Goal: Contribute content: Contribute content

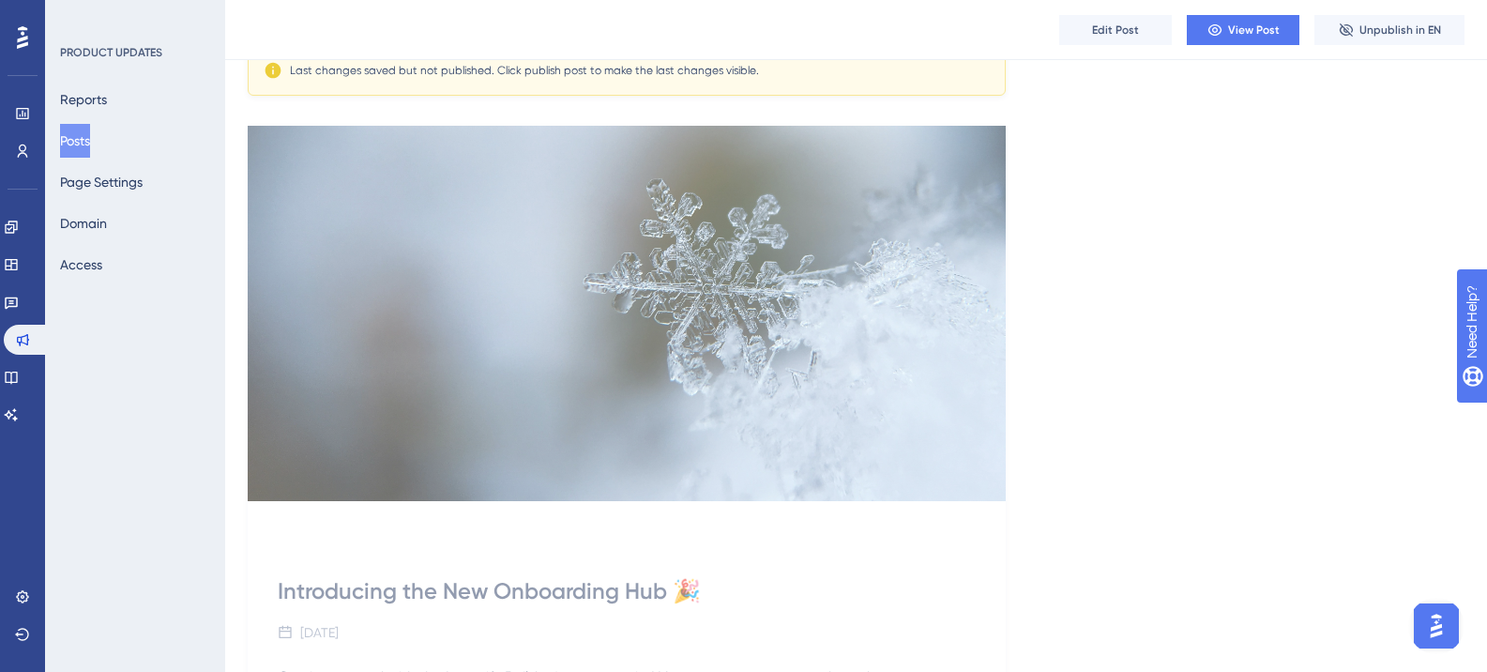
click at [833, 344] on img at bounding box center [627, 313] width 758 height 375
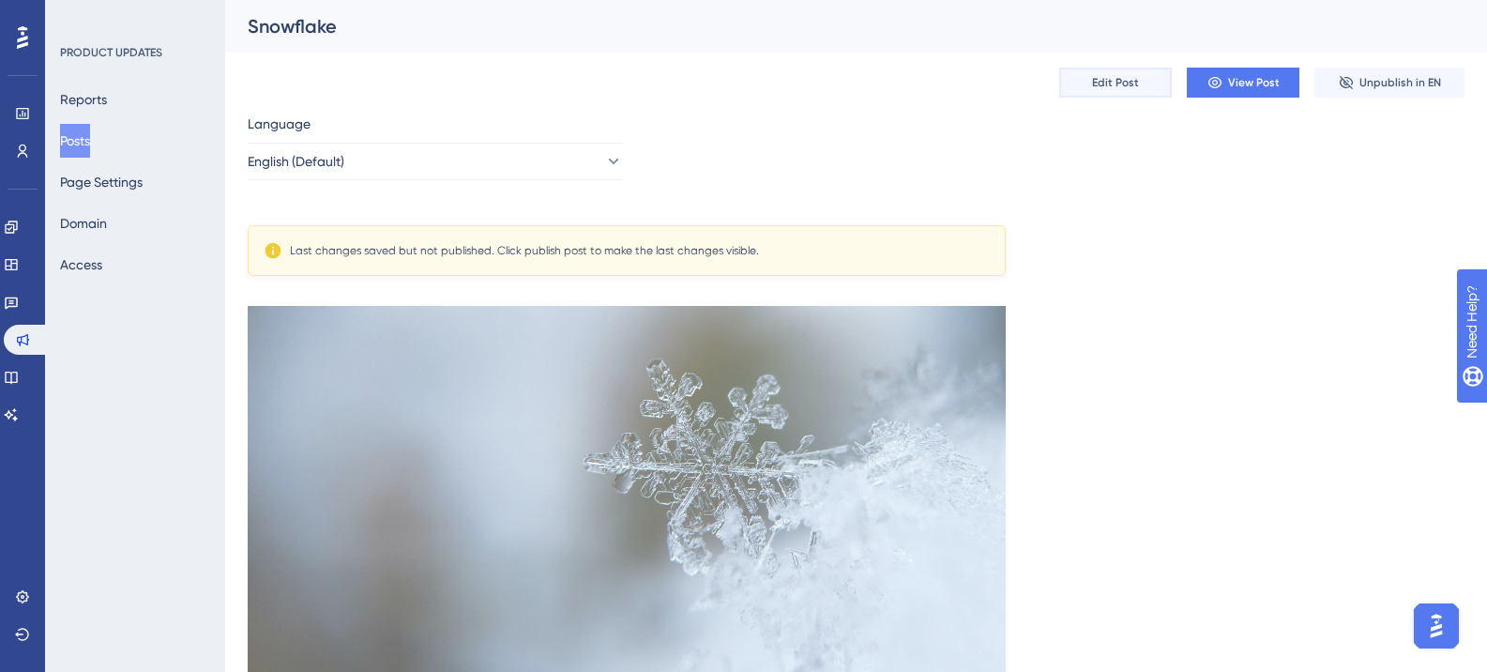
click at [1084, 82] on button "Edit Post" at bounding box center [1115, 83] width 113 height 30
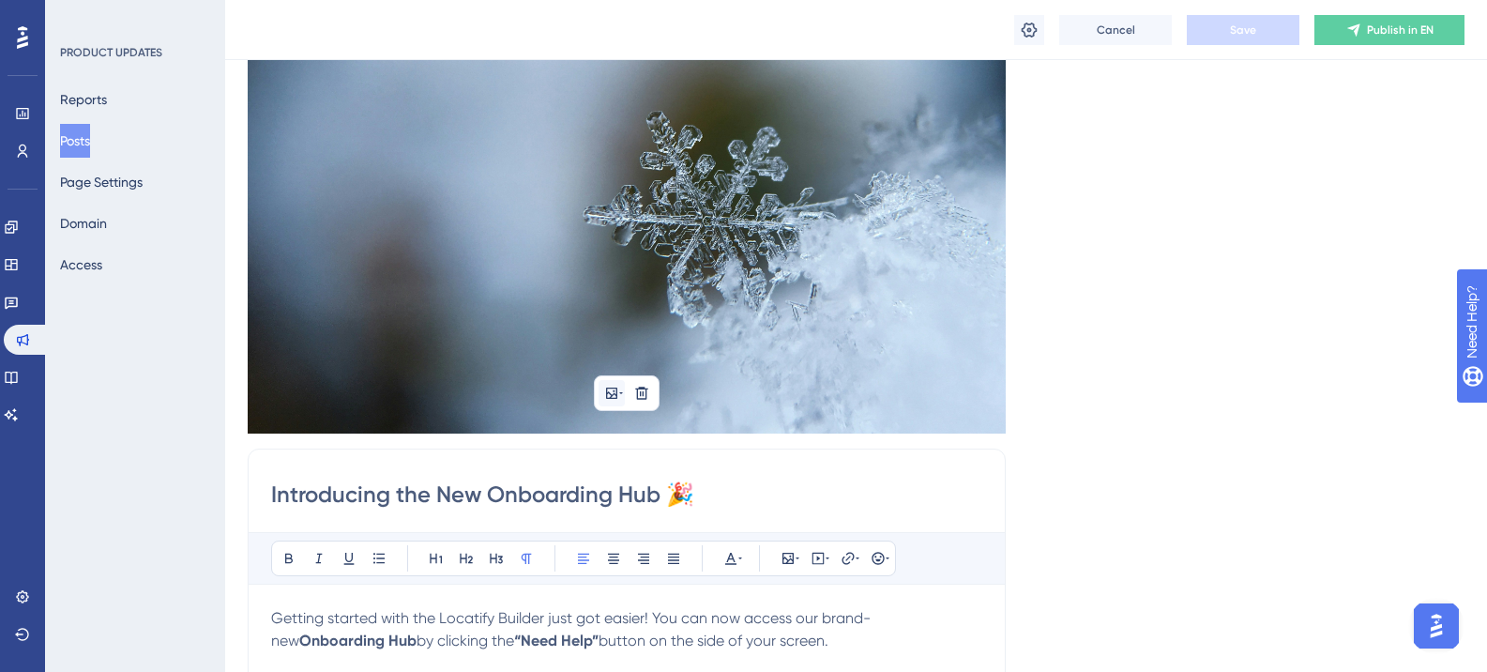
scroll to position [63, 0]
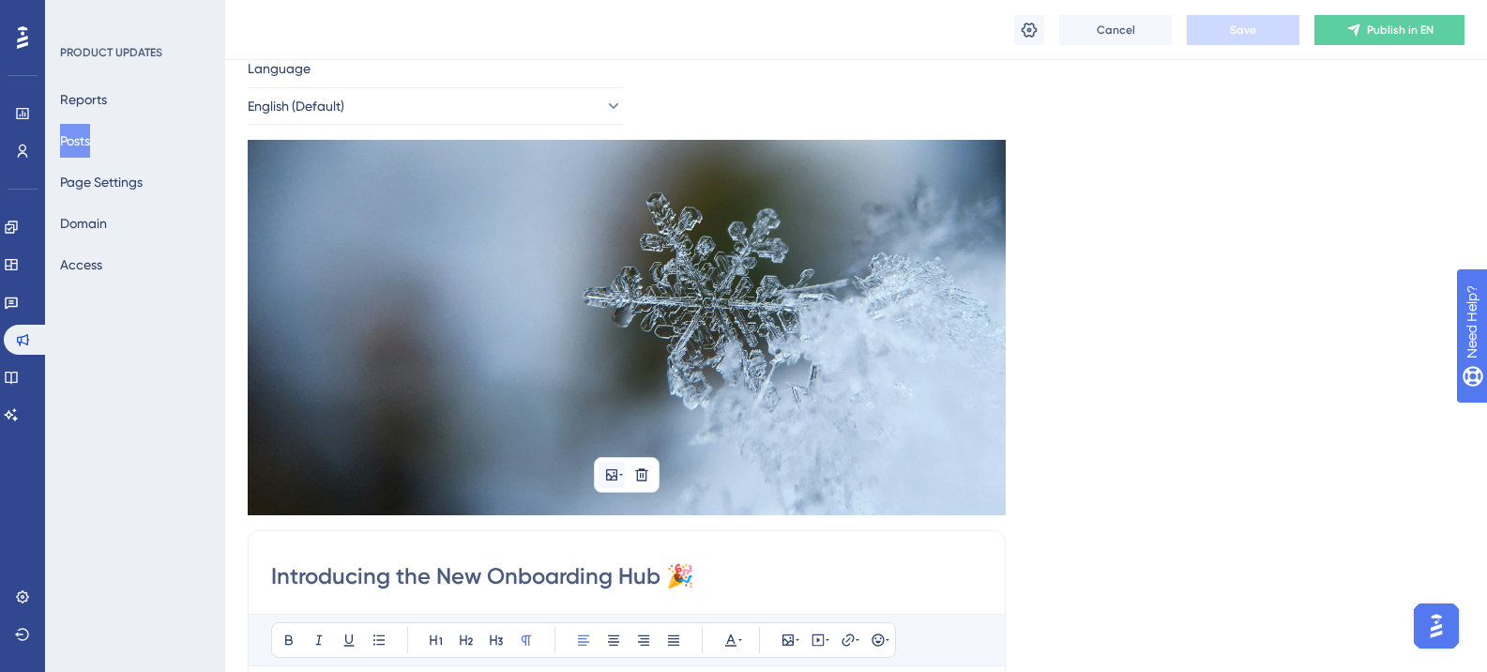
click at [621, 280] on img at bounding box center [627, 327] width 758 height 375
click at [602, 482] on button at bounding box center [611, 475] width 26 height 26
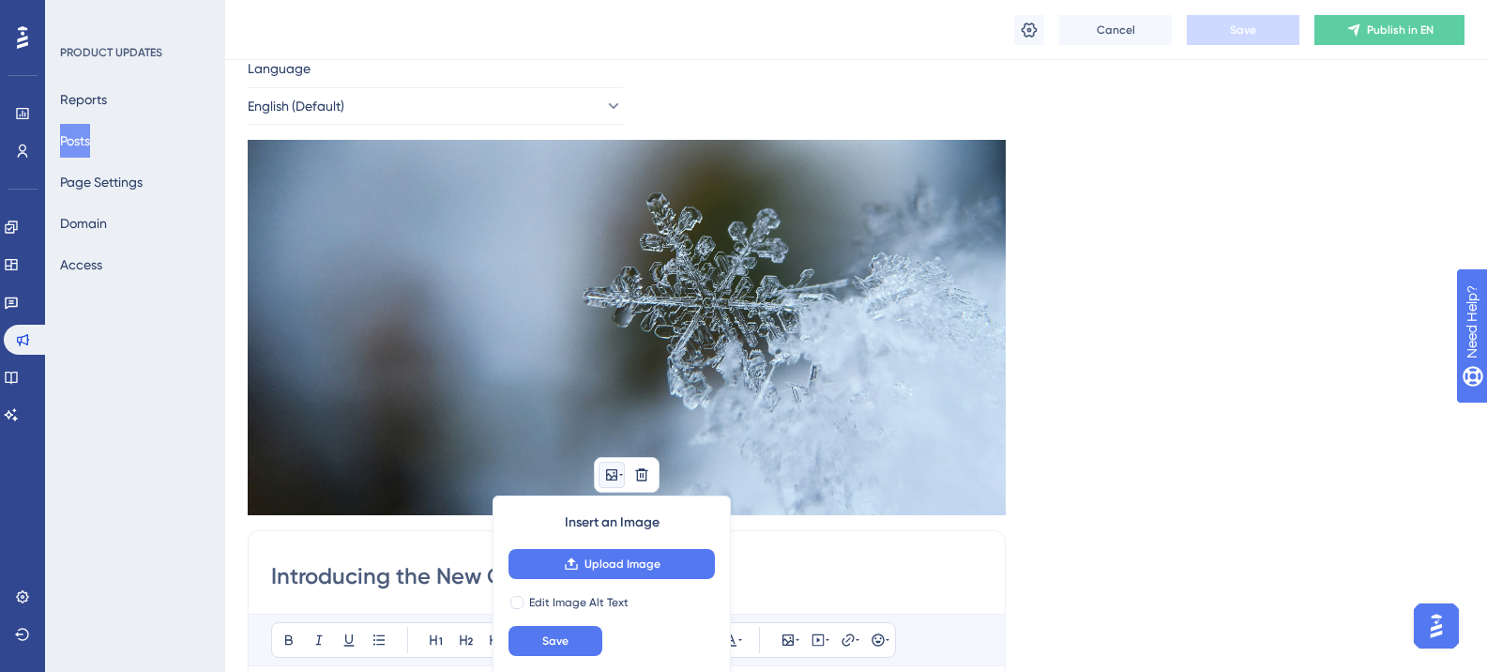
scroll to position [94, 0]
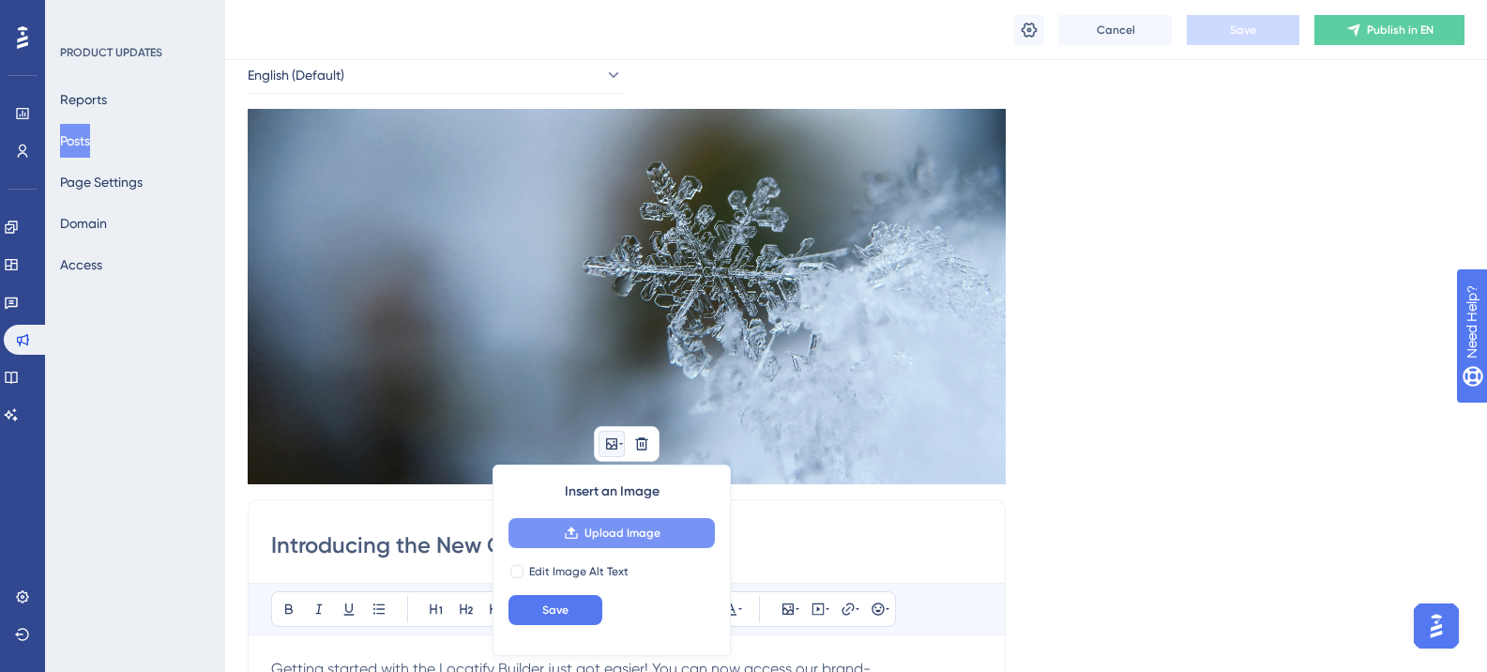
click at [614, 532] on span "Upload Image" at bounding box center [622, 532] width 76 height 15
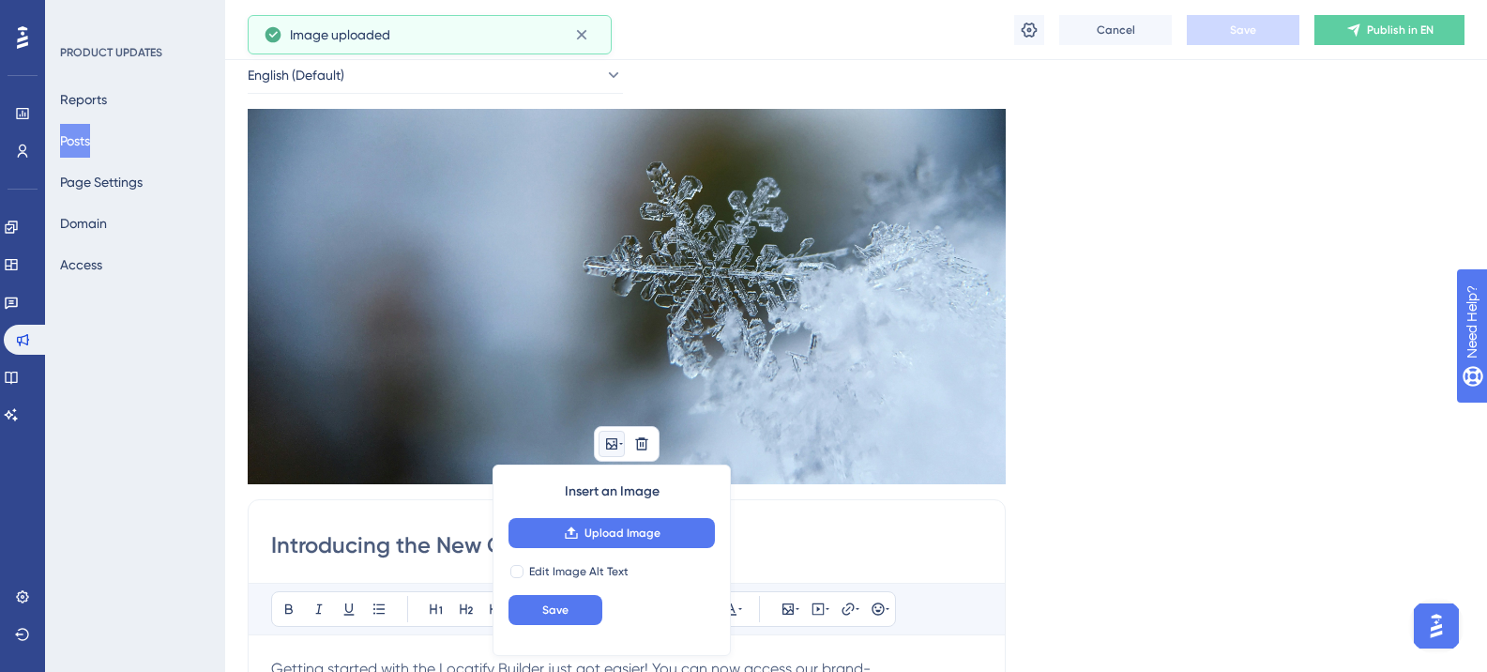
click at [704, 289] on img at bounding box center [627, 296] width 758 height 375
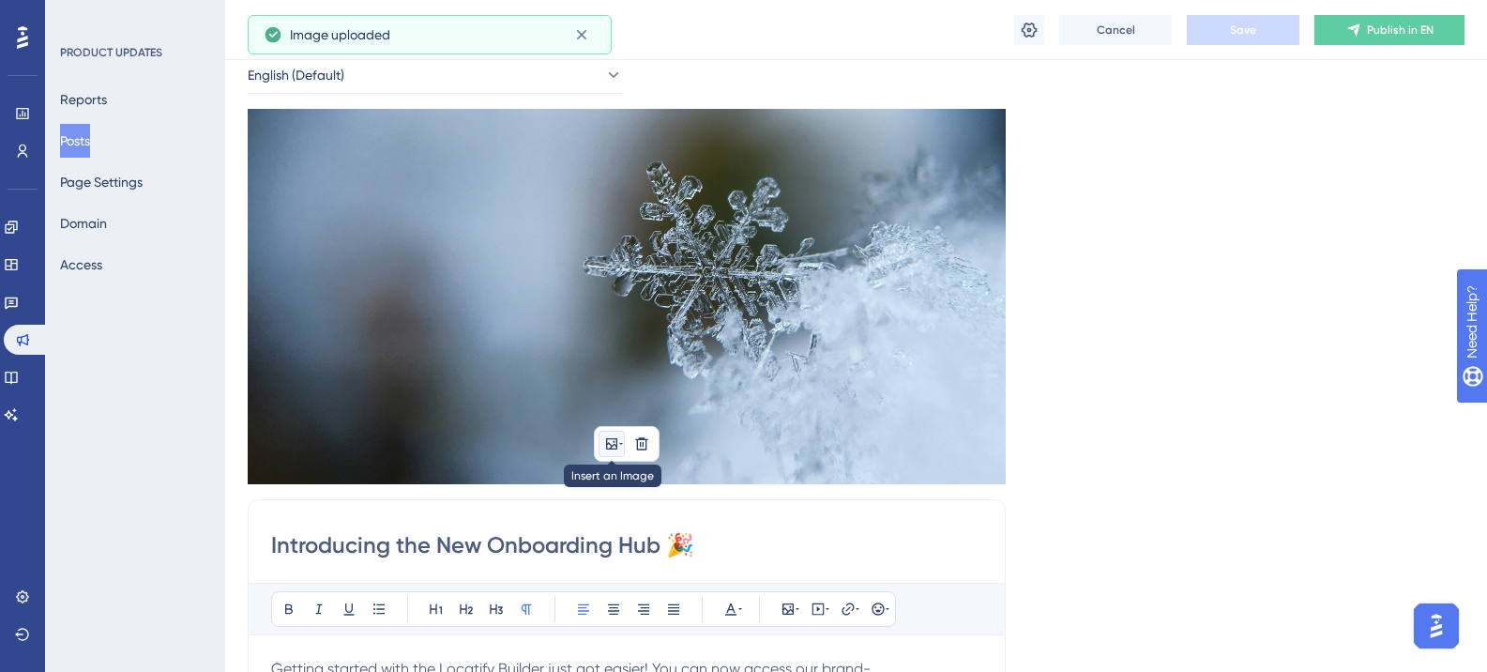
click at [608, 449] on icon at bounding box center [611, 443] width 11 height 11
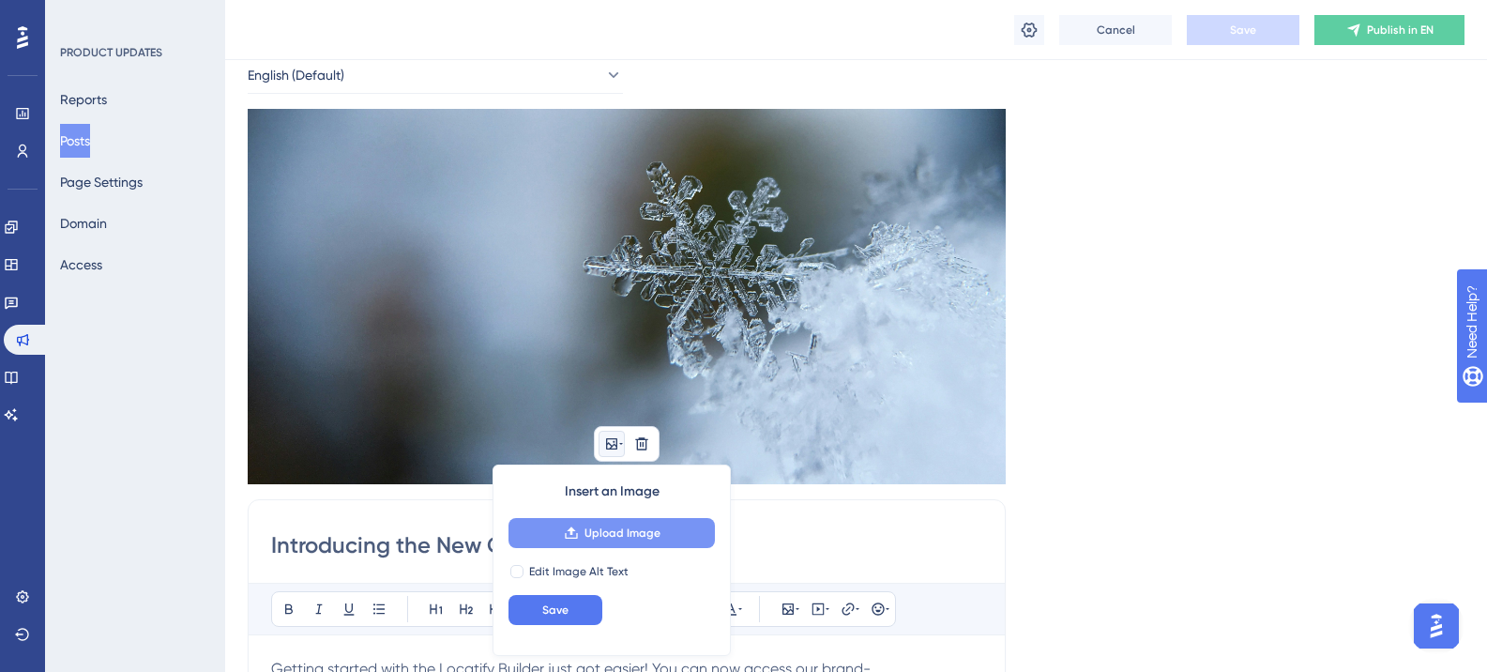
click at [599, 528] on span "Upload Image" at bounding box center [622, 532] width 76 height 15
click at [653, 448] on button at bounding box center [641, 444] width 26 height 26
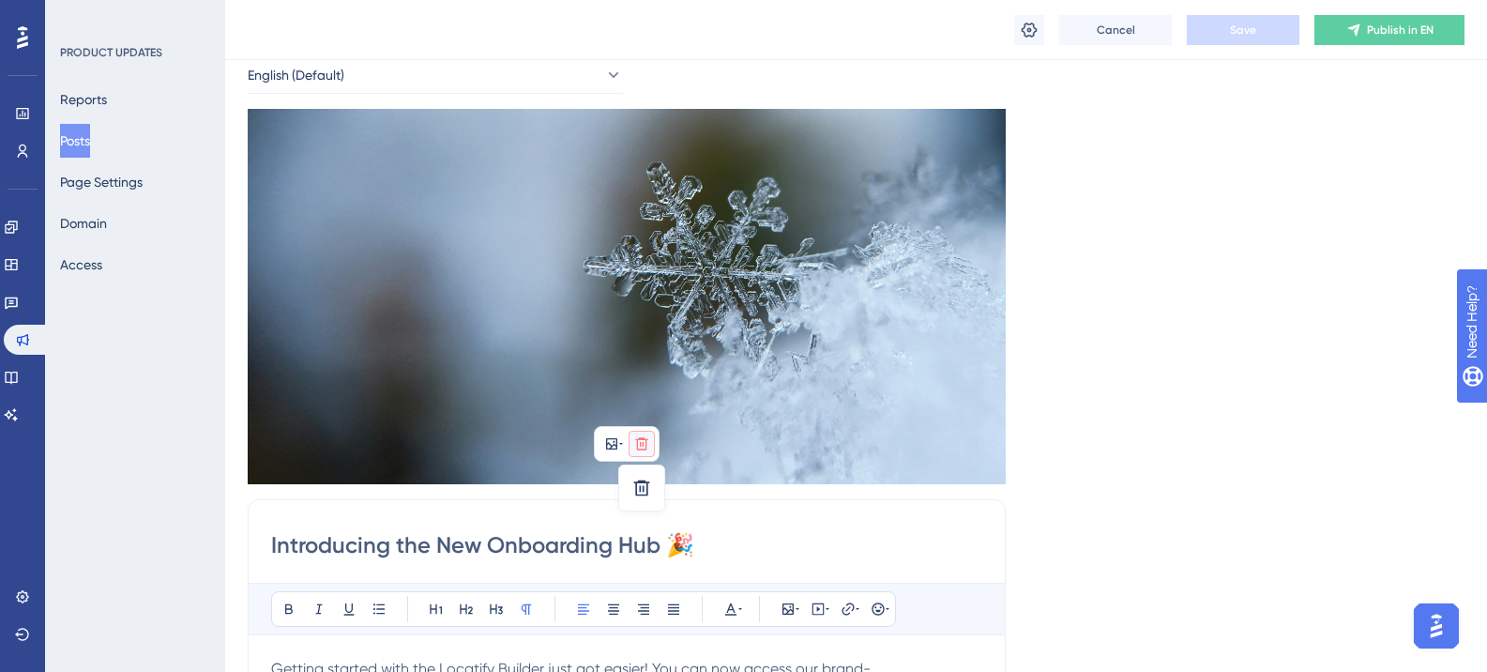
click at [644, 457] on div "Insert an Image Delete" at bounding box center [627, 444] width 66 height 36
click at [643, 446] on icon at bounding box center [641, 443] width 12 height 12
click at [647, 483] on icon at bounding box center [642, 488] width 16 height 16
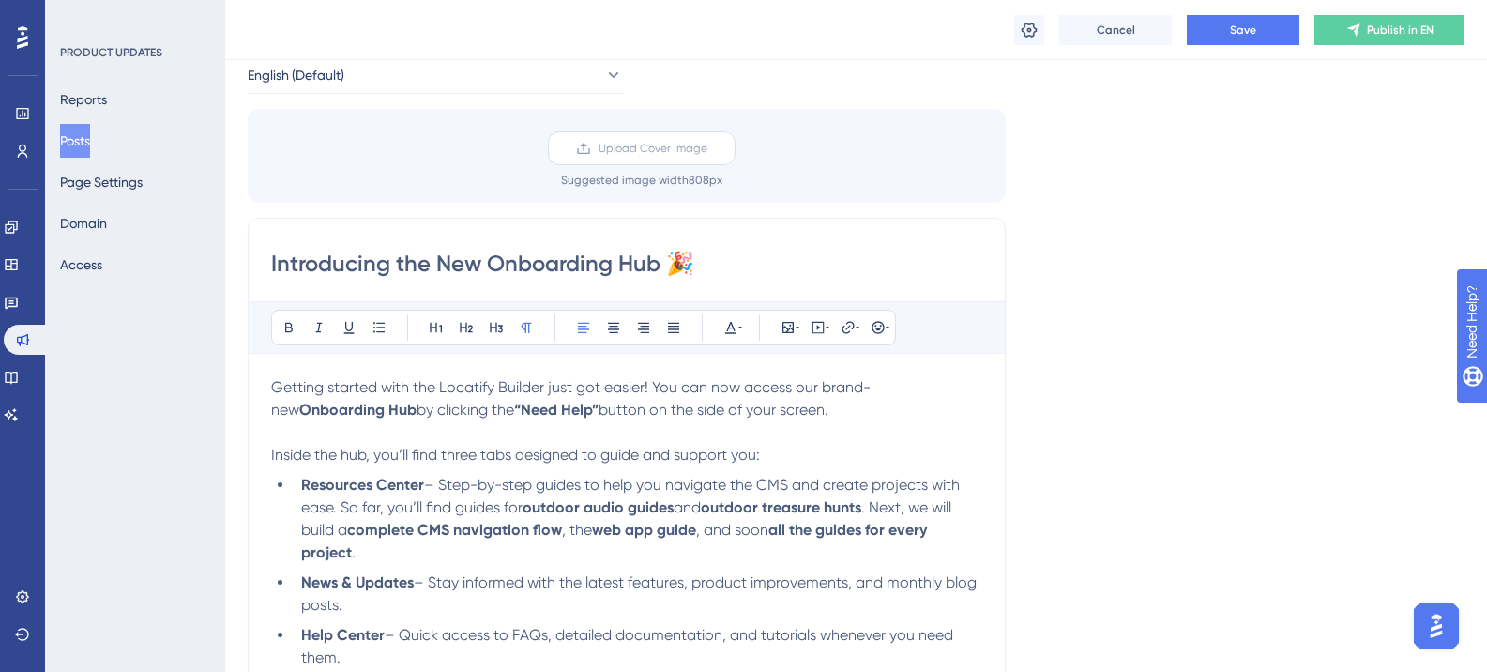
click at [620, 146] on span "Upload Cover Image" at bounding box center [652, 148] width 109 height 15
click at [707, 148] on input "Upload Cover Image" at bounding box center [707, 148] width 0 height 0
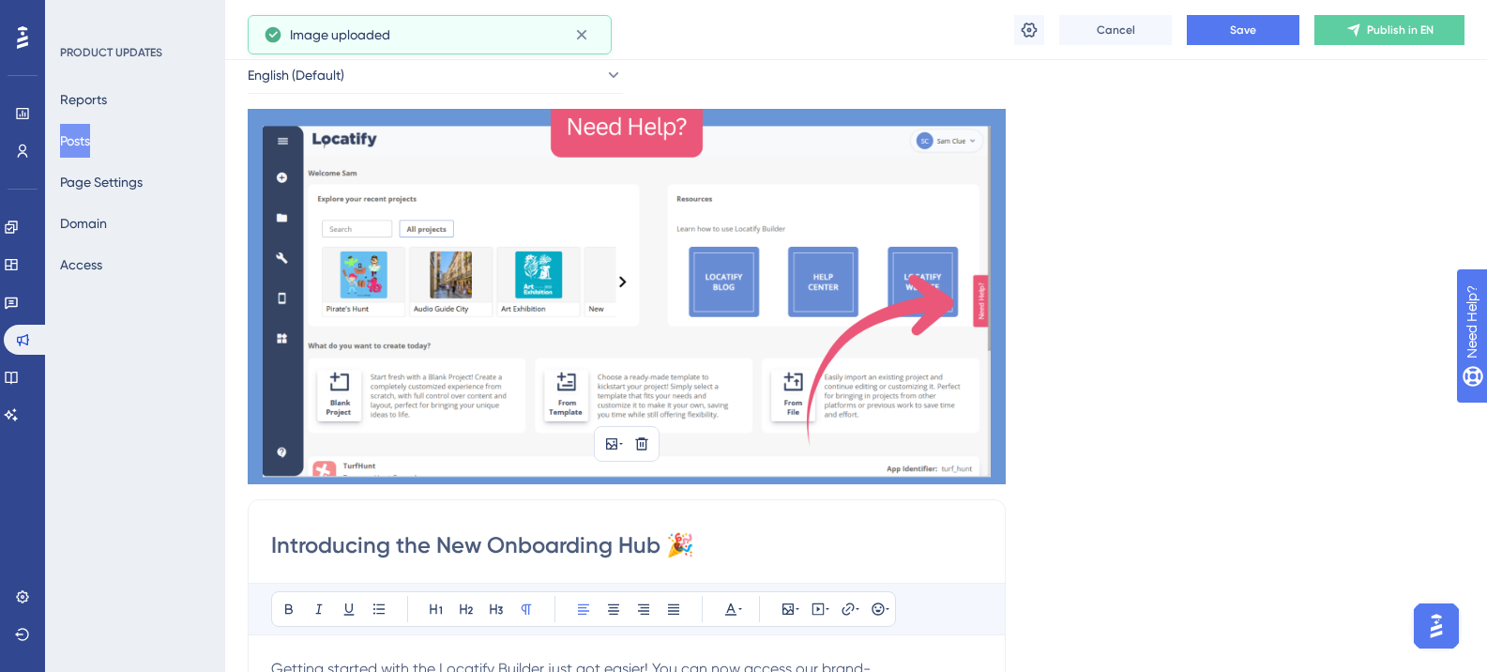
click at [680, 288] on img at bounding box center [627, 296] width 758 height 375
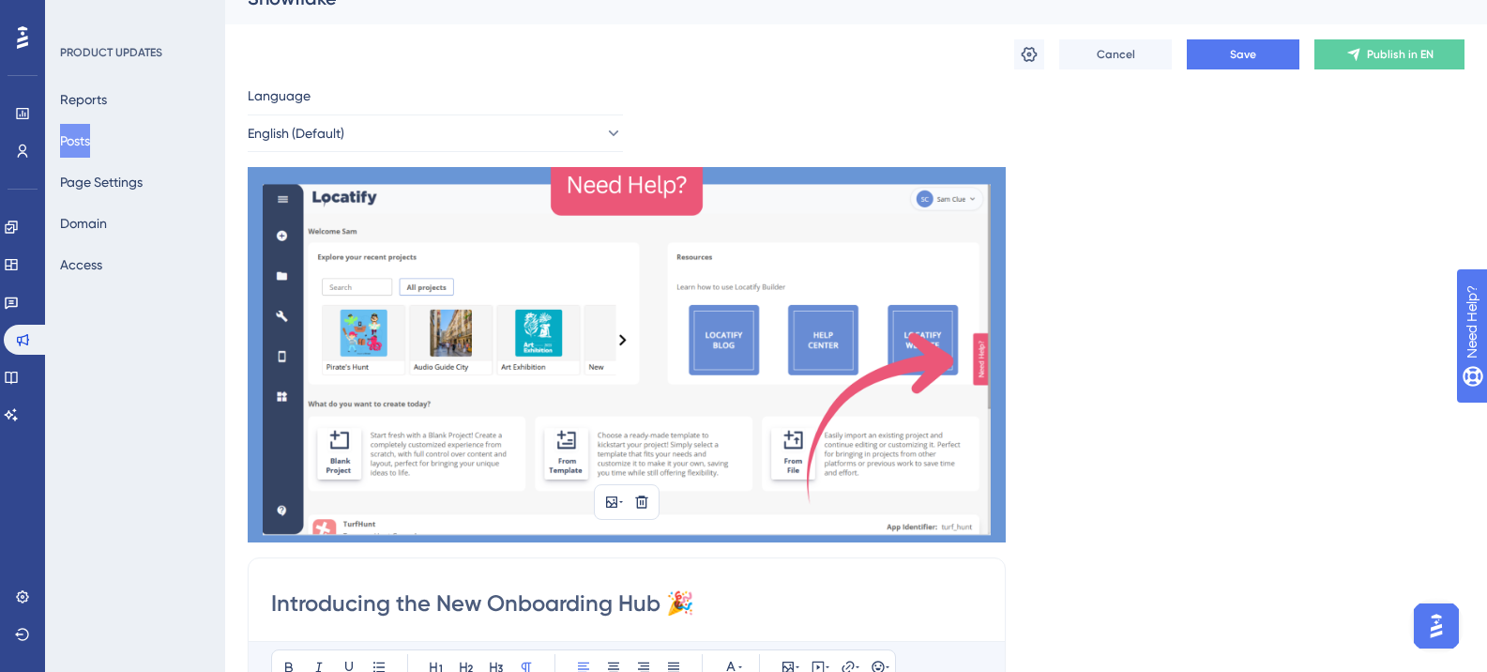
scroll to position [0, 0]
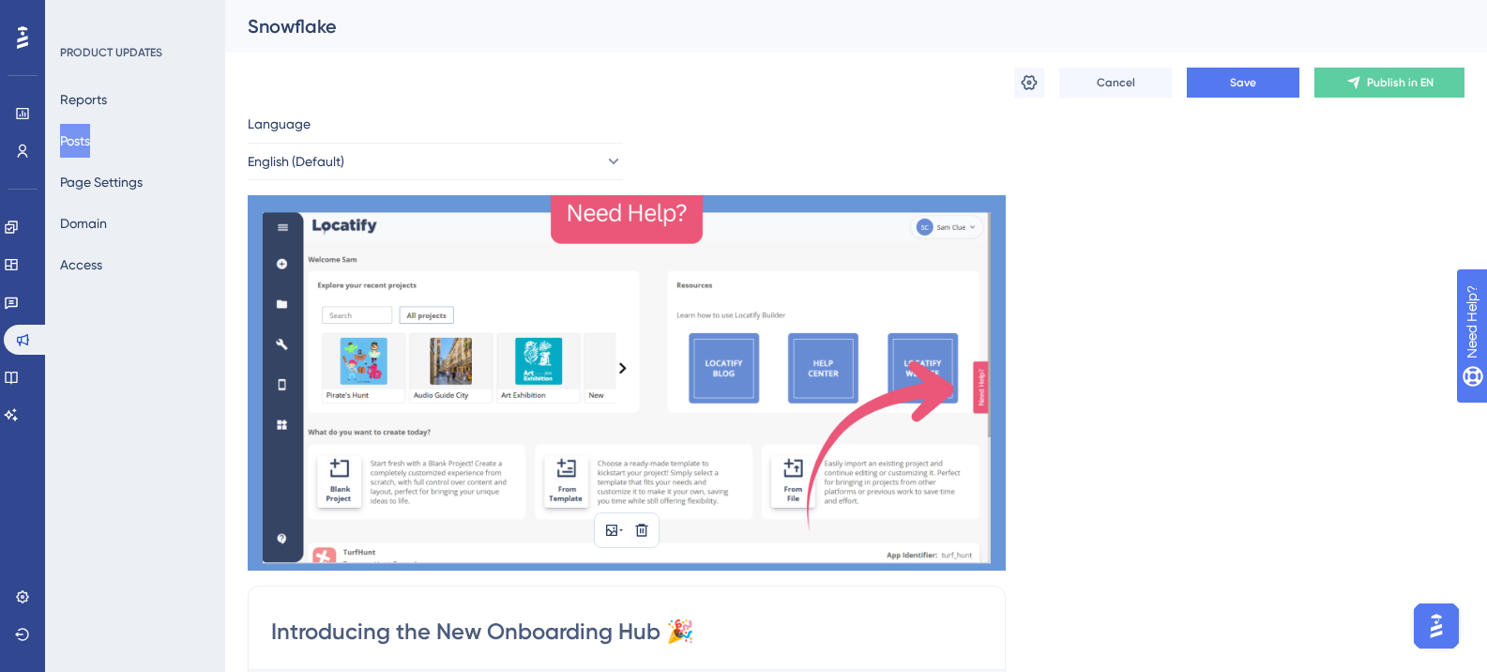
click at [609, 312] on img at bounding box center [627, 382] width 758 height 375
click at [647, 534] on icon at bounding box center [641, 529] width 15 height 15
click at [647, 585] on button at bounding box center [642, 574] width 30 height 30
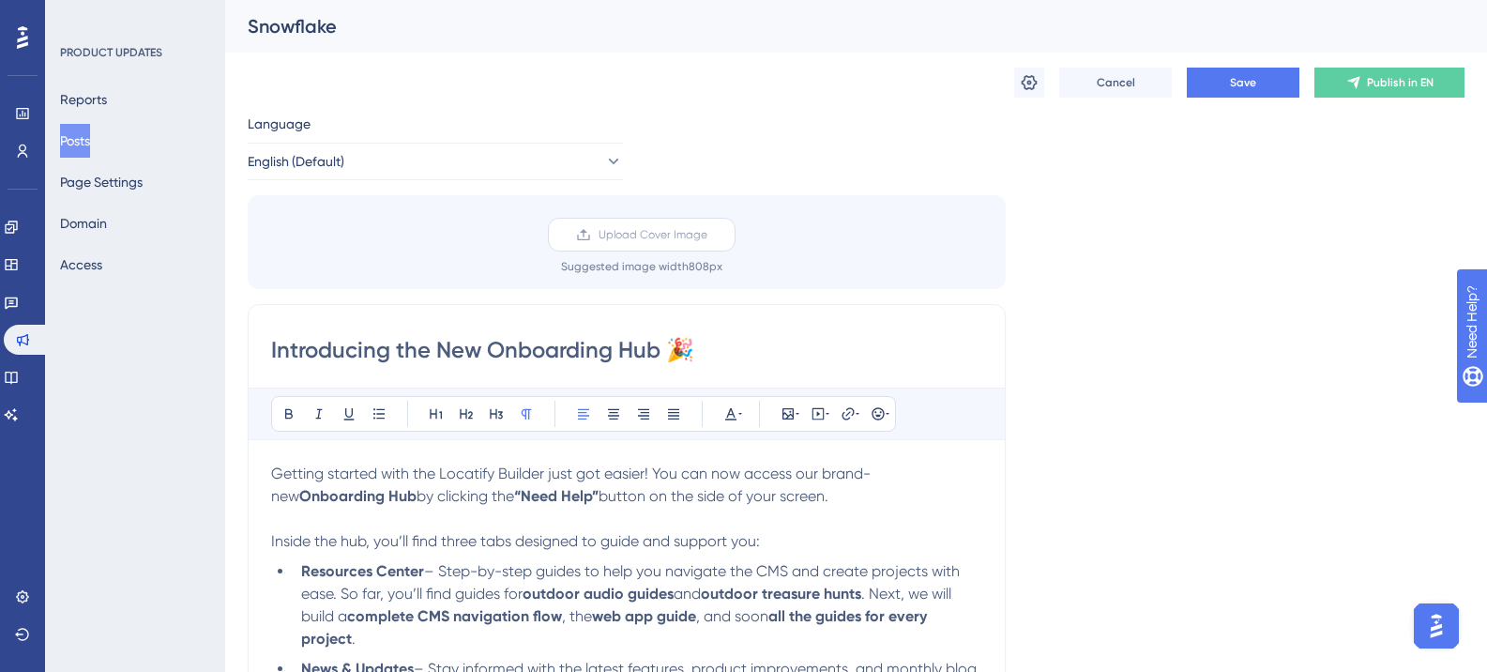
click at [645, 218] on label "Upload Cover Image" at bounding box center [642, 235] width 188 height 34
click at [707, 235] on input "Upload Cover Image" at bounding box center [707, 235] width 0 height 0
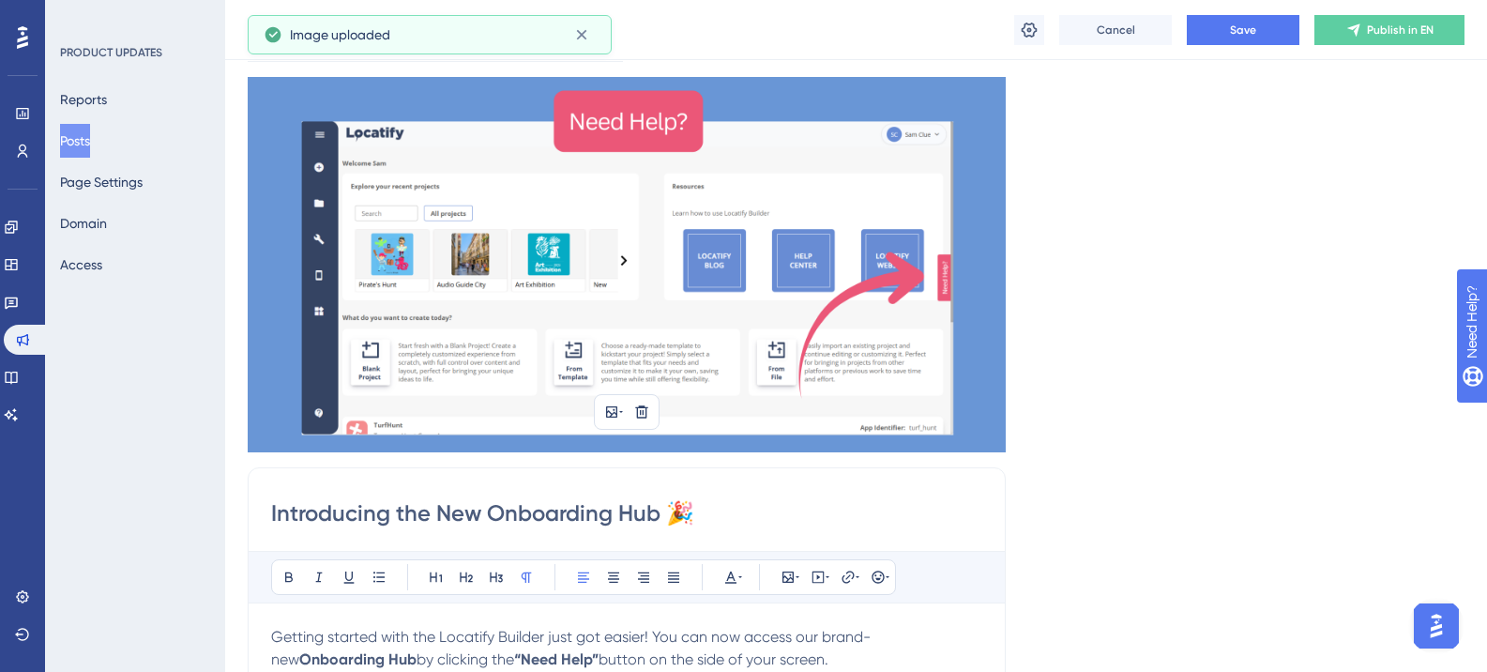
scroll to position [94, 0]
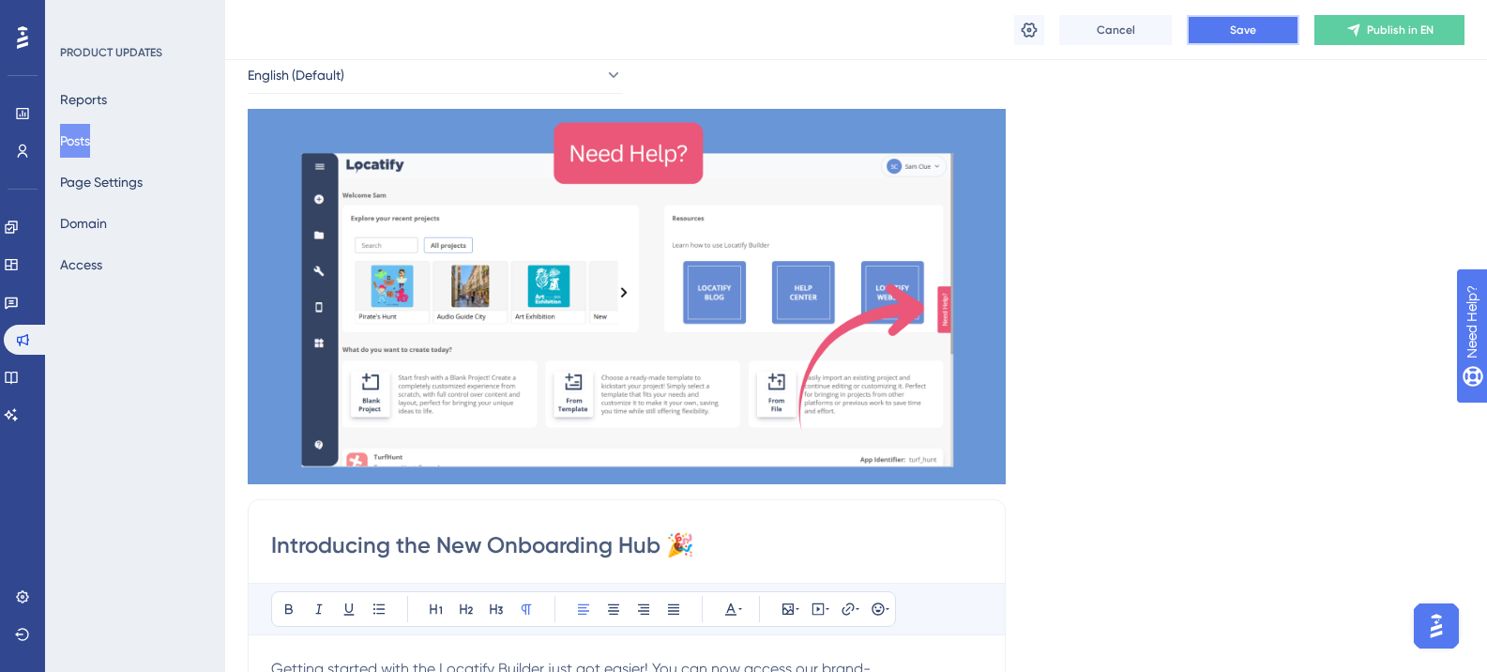
click at [1226, 33] on button "Save" at bounding box center [1243, 30] width 113 height 30
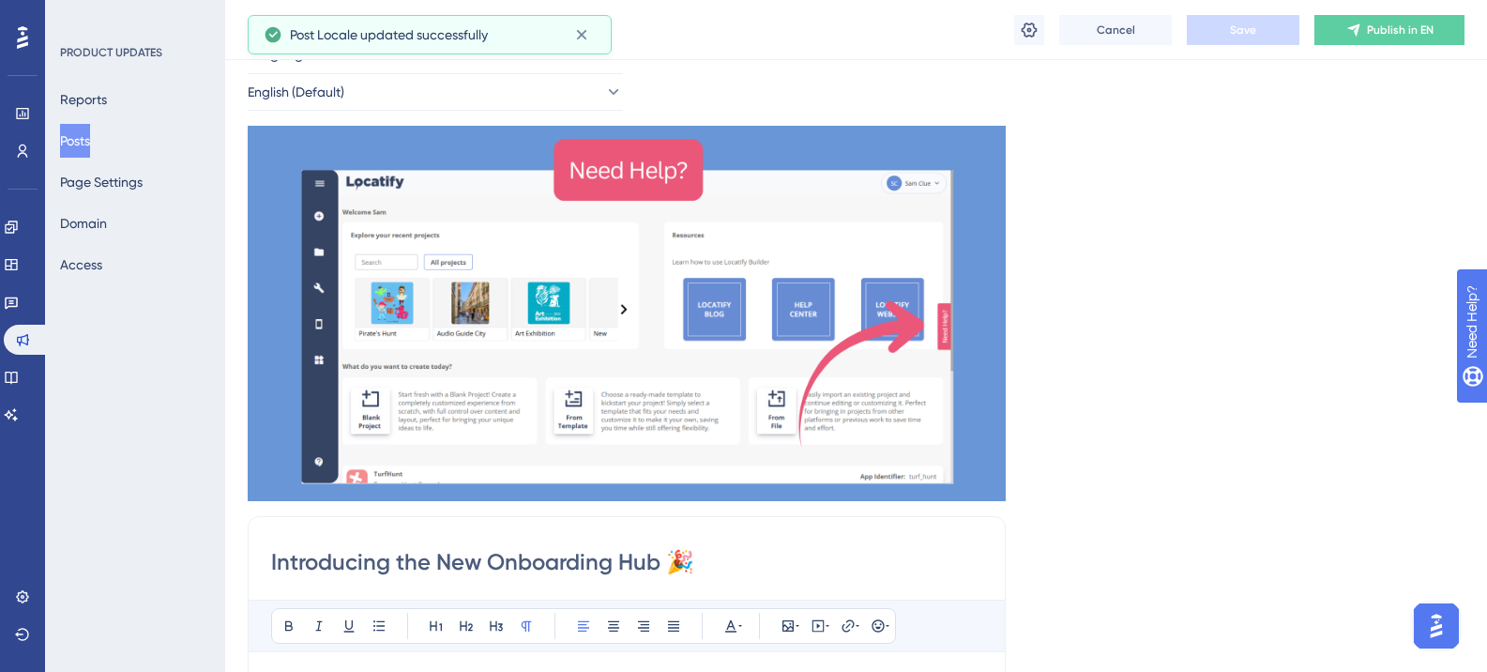
scroll to position [0, 0]
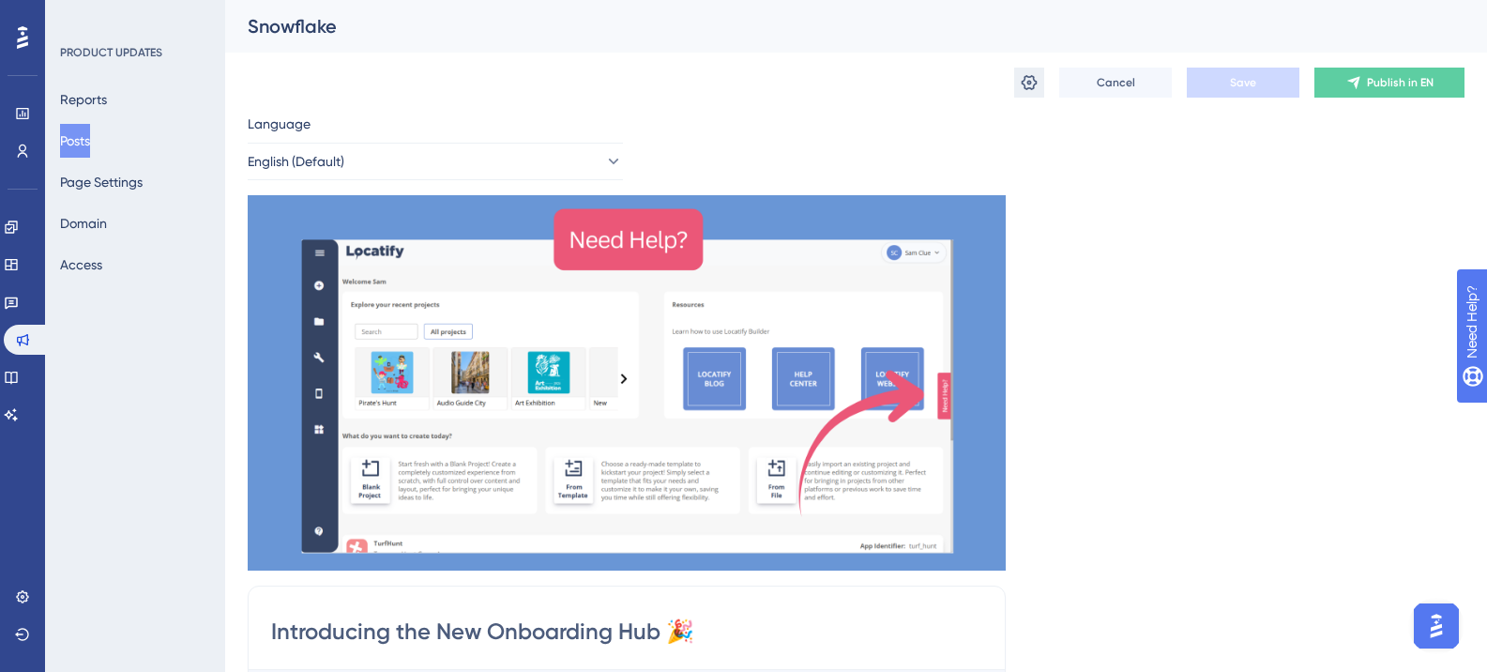
click at [1026, 88] on icon at bounding box center [1029, 82] width 16 height 15
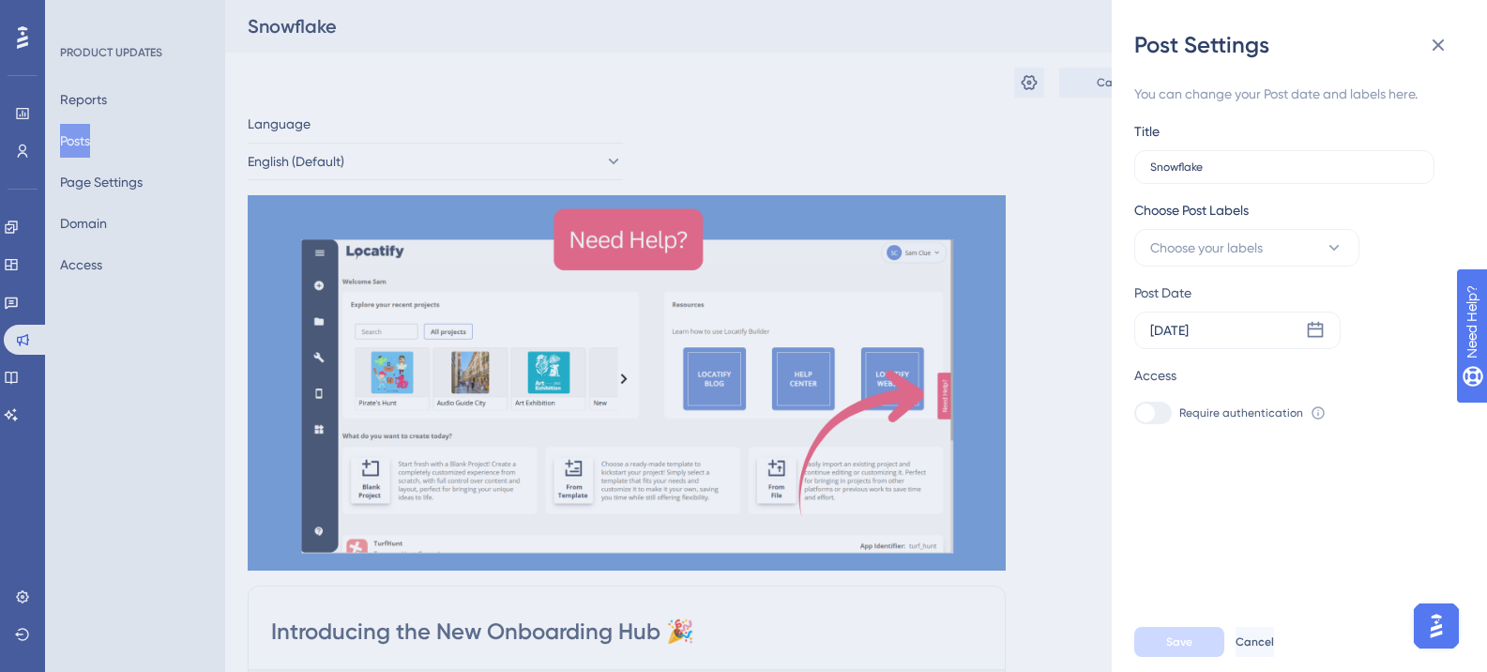
click at [1015, 113] on div "Post Settings You can change your Post date and labels here. Title Snowflake Ch…" at bounding box center [743, 336] width 1487 height 672
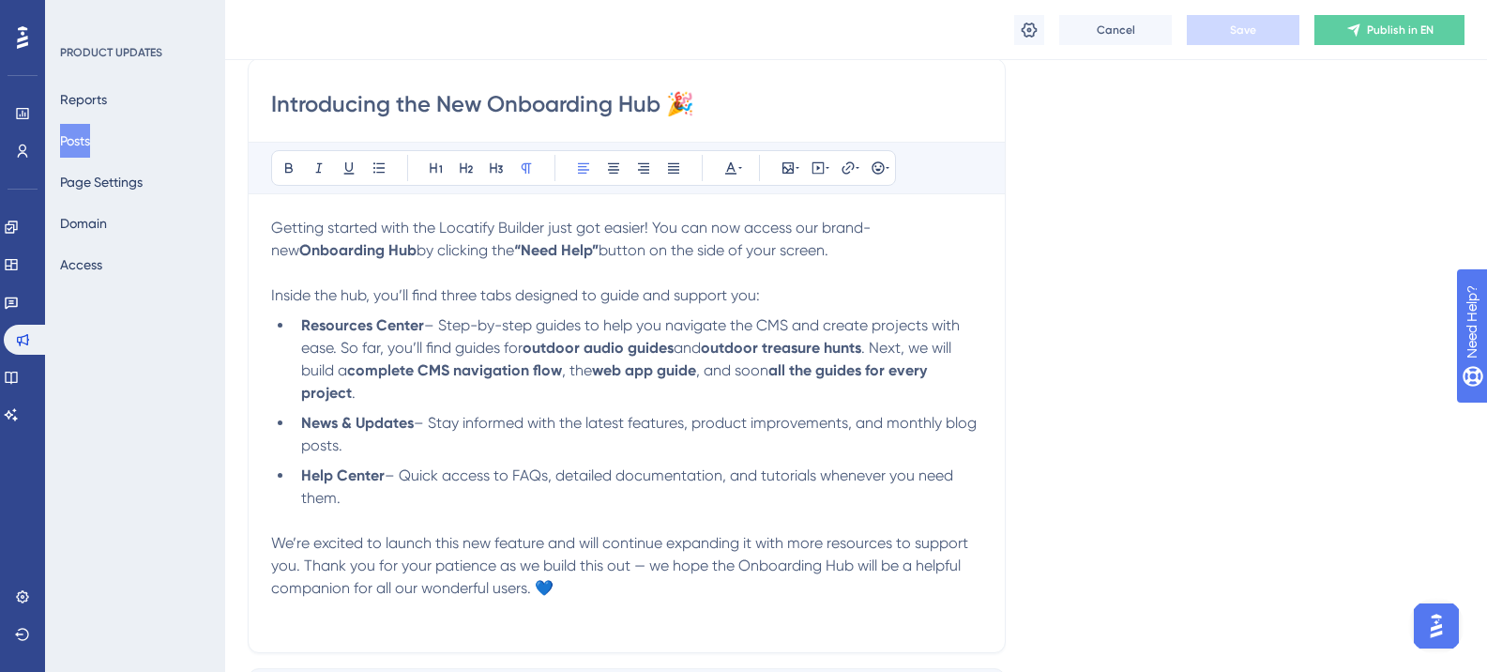
scroll to position [657, 0]
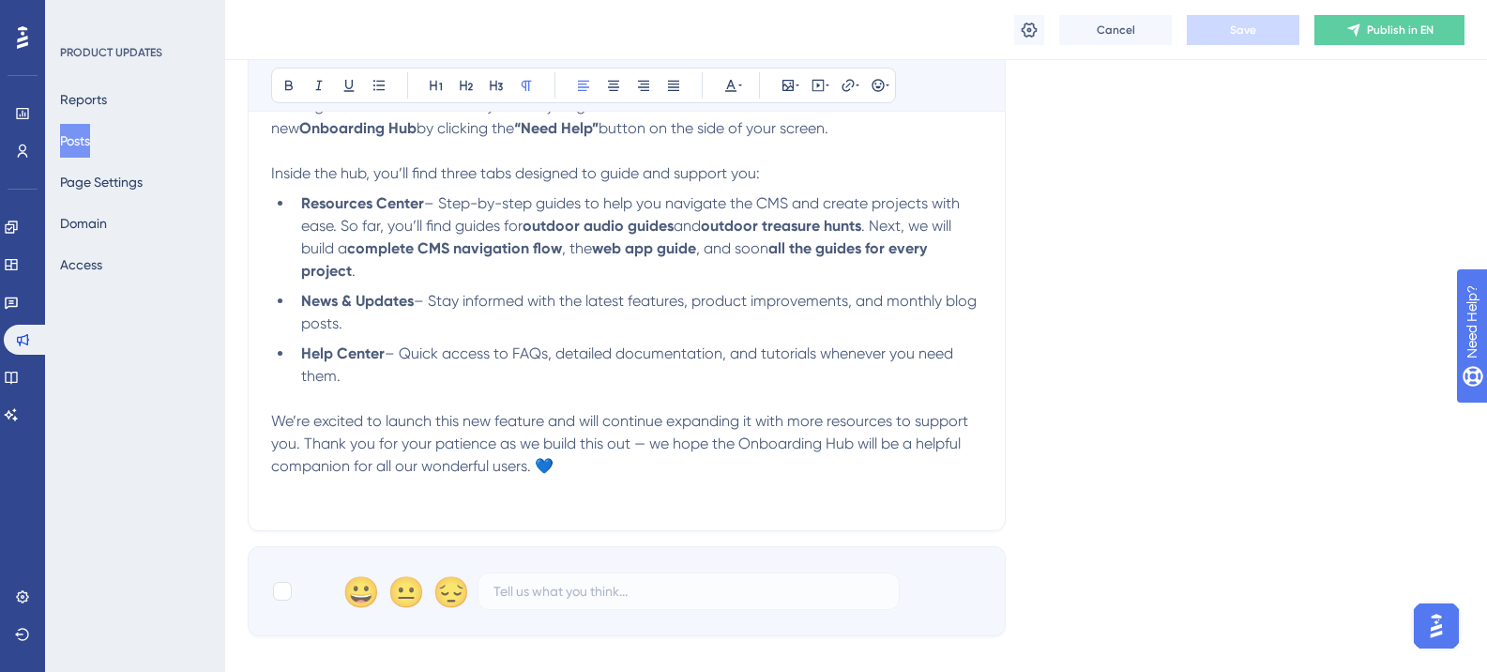
click at [583, 463] on p "We’re excited to launch this new feature and will continue expanding it with mo…" at bounding box center [626, 444] width 711 height 68
click at [1227, 25] on button "Save" at bounding box center [1243, 30] width 113 height 30
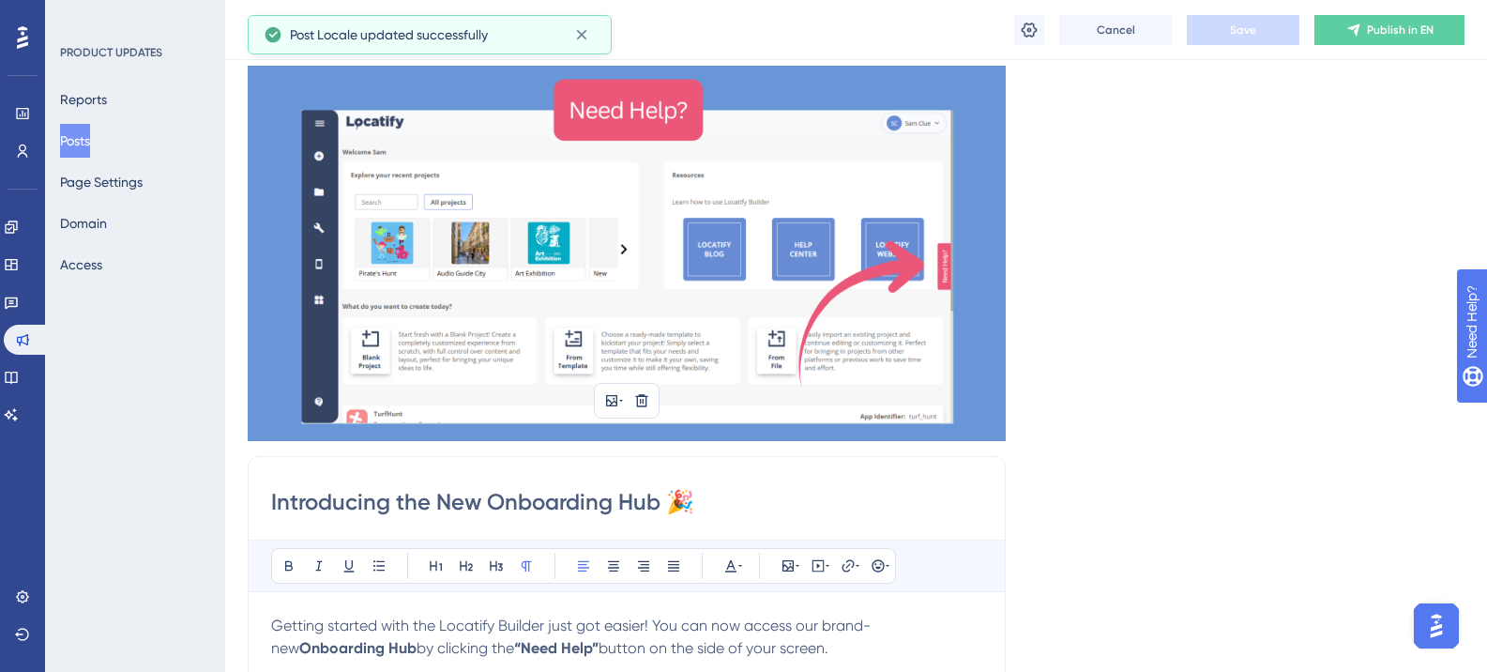
scroll to position [94, 0]
